Goal: Task Accomplishment & Management: Manage account settings

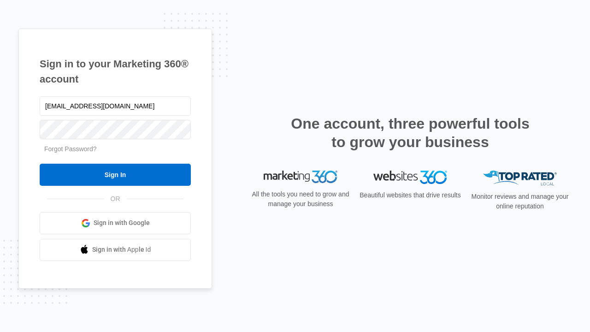
type input "dankie614@gmail.com"
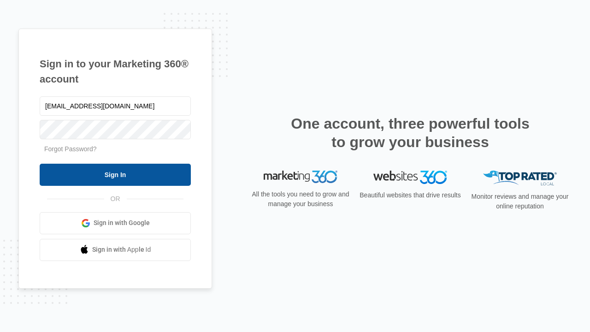
click at [115, 174] on input "Sign In" at bounding box center [115, 175] width 151 height 22
